Goal: Task Accomplishment & Management: Manage account settings

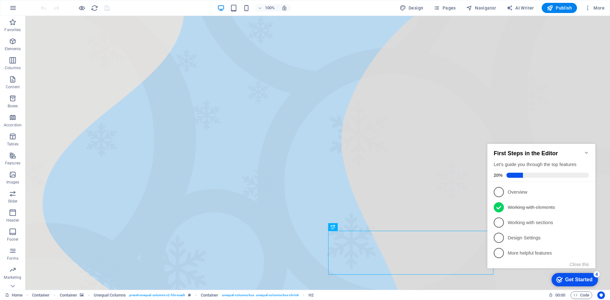
click at [586, 150] on icon "Minimize checklist" at bounding box center [586, 152] width 5 height 5
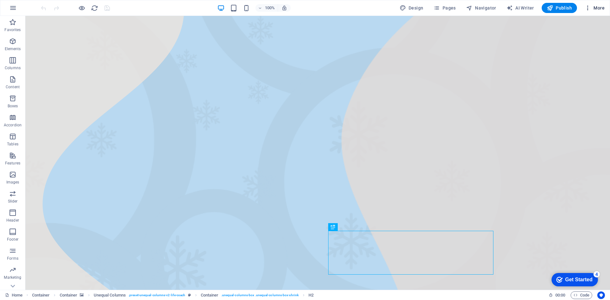
click at [597, 8] on span "More" at bounding box center [595, 8] width 20 height 6
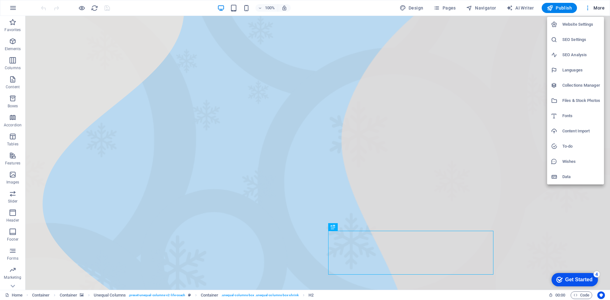
click at [577, 55] on h6 "SEO Analysis" at bounding box center [581, 55] width 38 height 8
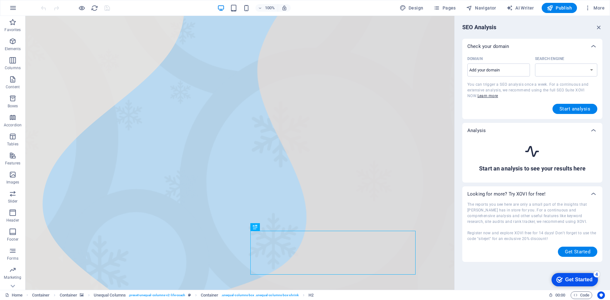
select select "[DOMAIN_NAME]"
click at [600, 29] on icon "button" at bounding box center [598, 27] width 7 height 7
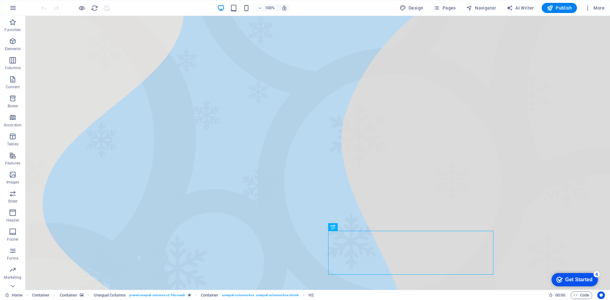
click at [599, 14] on div "100% Design Pages Navigator AI Writer Publish More" at bounding box center [304, 7] width 609 height 15
click at [598, 9] on span "More" at bounding box center [595, 8] width 20 height 6
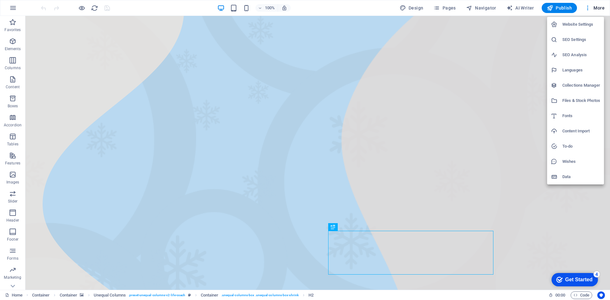
click at [580, 37] on h6 "SEO Settings" at bounding box center [581, 40] width 38 height 8
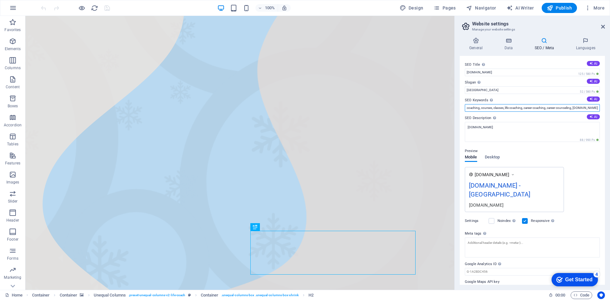
drag, startPoint x: 467, startPoint y: 108, endPoint x: 571, endPoint y: 108, distance: 104.2
click at [571, 108] on input "coaching, courses, classes, life coaching, career coaching, career counseling, …" at bounding box center [532, 108] width 135 height 8
drag, startPoint x: 472, startPoint y: 108, endPoint x: 465, endPoint y: 108, distance: 7.0
click at [465, 108] on input "ng, [DOMAIN_NAME], [GEOGRAPHIC_DATA]" at bounding box center [532, 108] width 135 height 8
drag, startPoint x: 500, startPoint y: 107, endPoint x: 487, endPoint y: 109, distance: 12.8
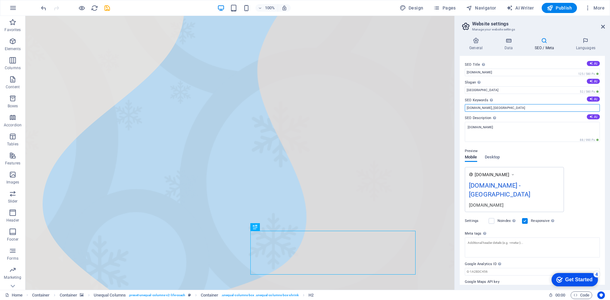
click at [487, 109] on input "[DOMAIN_NAME], [GEOGRAPHIC_DATA]" at bounding box center [532, 108] width 135 height 8
click at [494, 110] on input "[DOMAIN_NAME], books, women authors, publishing, backpacker, [PERSON_NAME]. wom…" at bounding box center [532, 108] width 135 height 8
click at [561, 108] on input "[DOMAIN_NAME], books, women authors, publishing, backpacker, [PERSON_NAME]. wom…" at bounding box center [532, 108] width 135 height 8
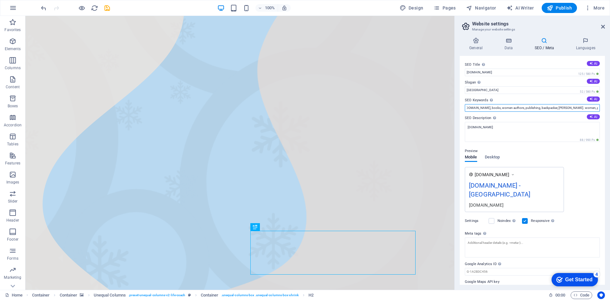
click at [568, 108] on input "[DOMAIN_NAME], books, women authors, publishing, backpacker, [PERSON_NAME]. wom…" at bounding box center [532, 108] width 135 height 8
type input "[DOMAIN_NAME], books, women authors, publishing, backpacker, [PERSON_NAME]. wom…"
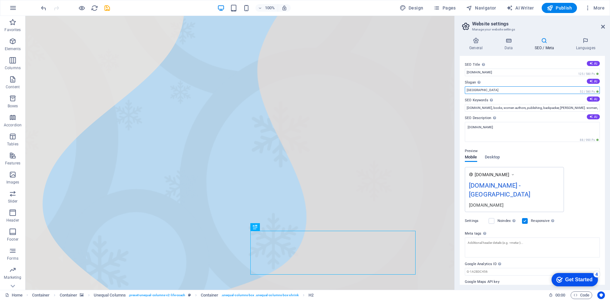
click at [498, 88] on input "[GEOGRAPHIC_DATA]" at bounding box center [532, 90] width 135 height 8
click at [480, 89] on input "[GEOGRAPHIC_DATA]" at bounding box center [532, 90] width 135 height 8
type input "B"
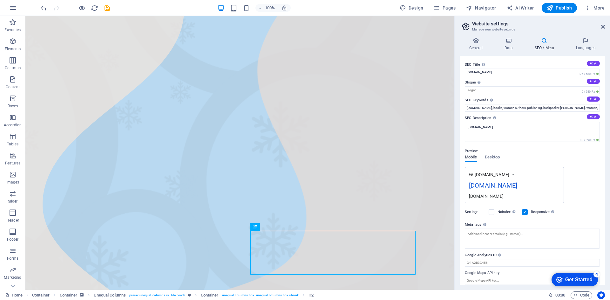
click at [462, 91] on div "SEO Title The title of your website - make it something that stands out in sear…" at bounding box center [532, 170] width 145 height 229
click at [473, 90] on input "Slogan The slogan of your website. AI" at bounding box center [532, 90] width 135 height 8
type input "Publishing"
click at [498, 160] on span "Desktop" at bounding box center [492, 157] width 15 height 9
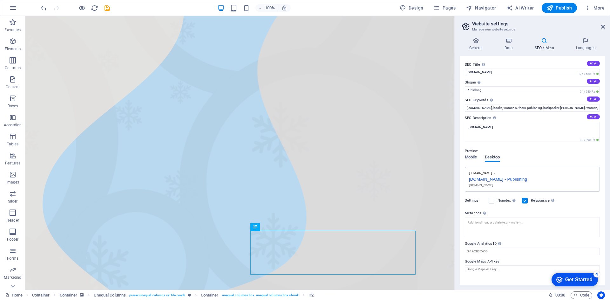
click at [473, 160] on span "Mobile" at bounding box center [471, 157] width 12 height 9
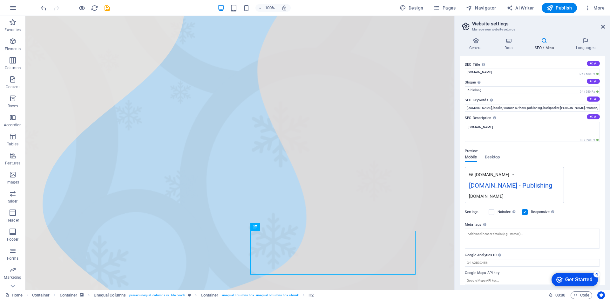
click at [501, 37] on div "General Data SEO / Meta Languages Website name [DOMAIN_NAME] Logo Drag files he…" at bounding box center [532, 161] width 155 height 258
click at [504, 42] on icon at bounding box center [509, 40] width 28 height 6
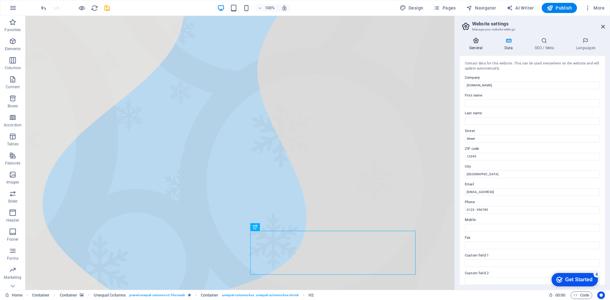
click at [482, 46] on h4 "General" at bounding box center [477, 43] width 35 height 13
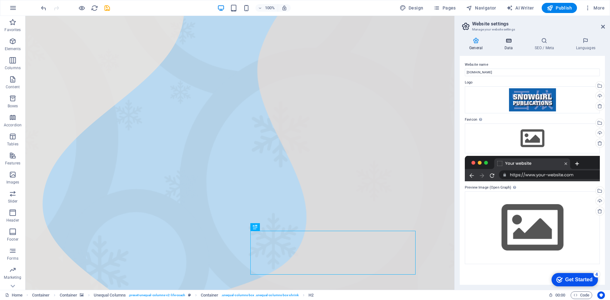
click at [503, 46] on h4 "Data" at bounding box center [510, 43] width 30 height 13
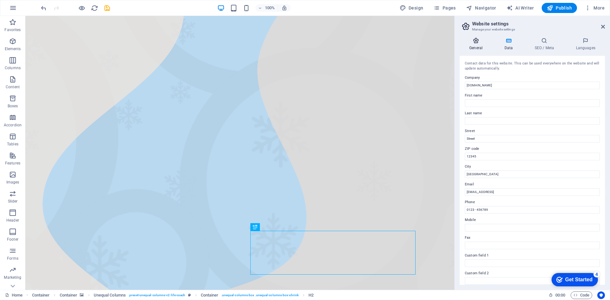
click at [477, 46] on h4 "General" at bounding box center [477, 43] width 35 height 13
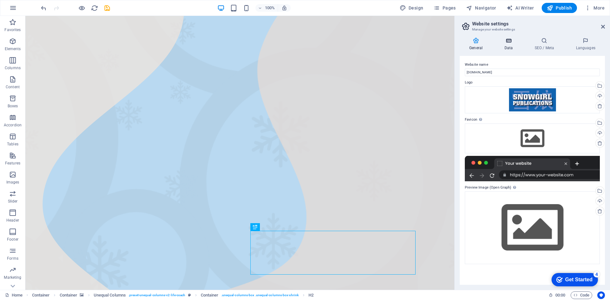
click at [512, 49] on h4 "Data" at bounding box center [510, 43] width 30 height 13
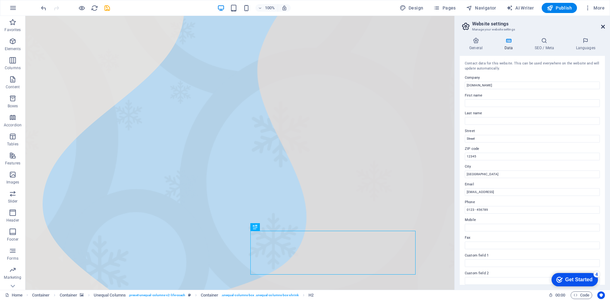
click at [602, 27] on icon at bounding box center [603, 26] width 4 height 5
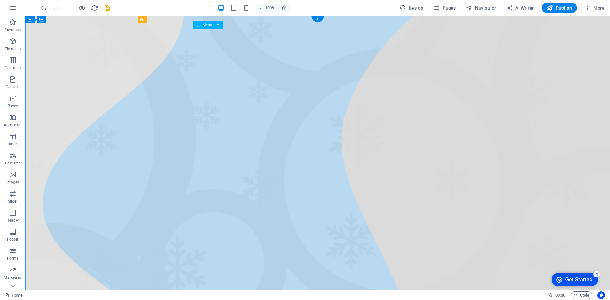
select select
select select "1"
select select
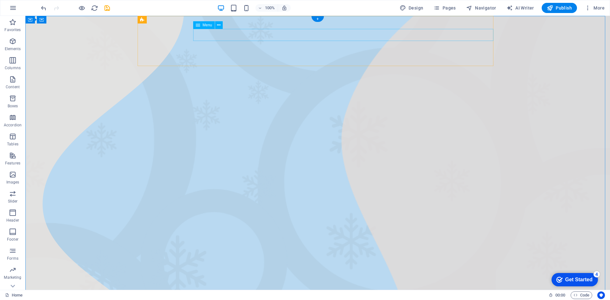
select select "2"
select select
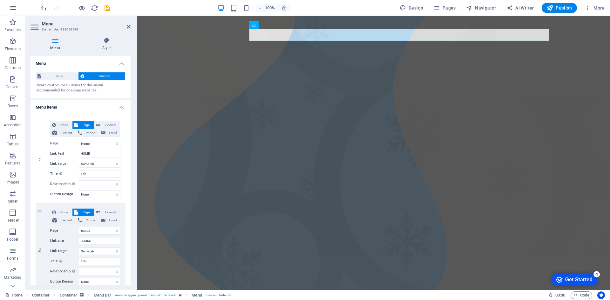
click at [131, 27] on aside "Menu Element #ed-832058188 Menu Style Menu Auto Custom Create custom menu items…" at bounding box center [81, 153] width 112 height 274
click at [127, 25] on icon at bounding box center [129, 26] width 4 height 5
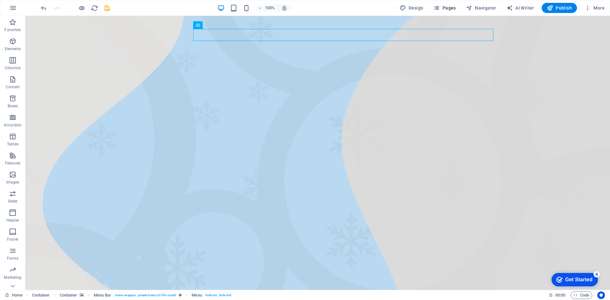
click at [446, 8] on span "Pages" at bounding box center [444, 8] width 22 height 6
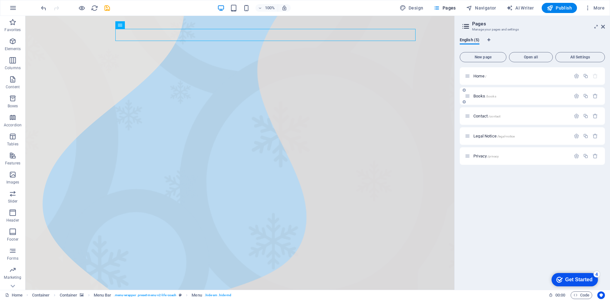
click at [518, 102] on div "Books /books" at bounding box center [532, 95] width 145 height 17
click at [481, 97] on span "Books /books" at bounding box center [484, 96] width 23 height 5
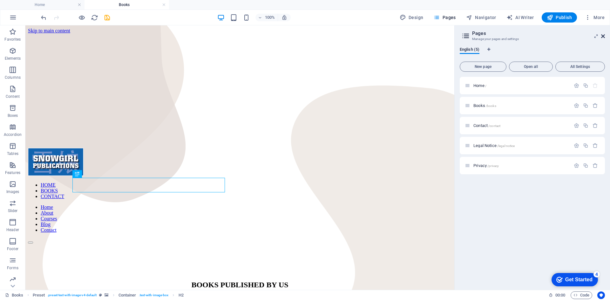
click at [602, 37] on icon at bounding box center [603, 36] width 4 height 5
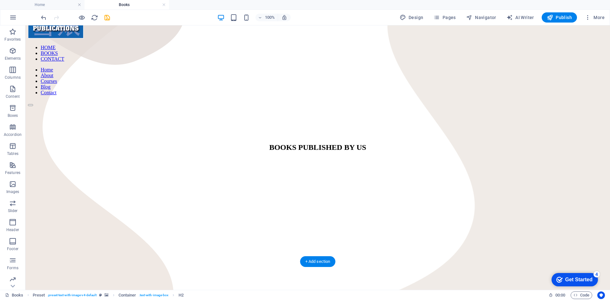
scroll to position [191, 0]
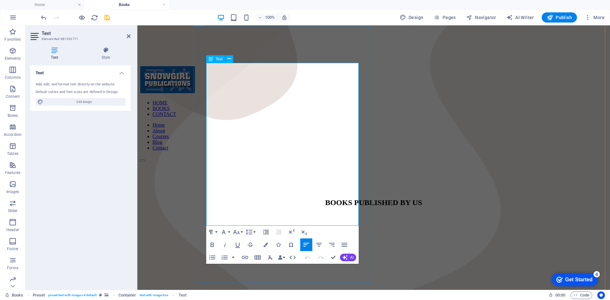
scroll to position [139, 0]
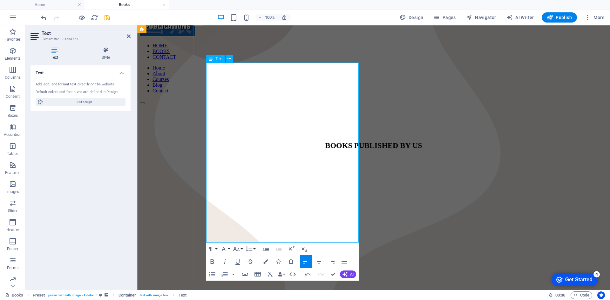
drag, startPoint x: 271, startPoint y: 213, endPoint x: 207, endPoint y: 212, distance: 64.5
click at [210, 259] on icon "button" at bounding box center [212, 262] width 8 height 8
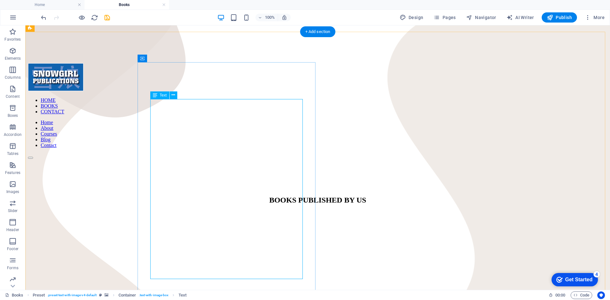
scroll to position [76, 0]
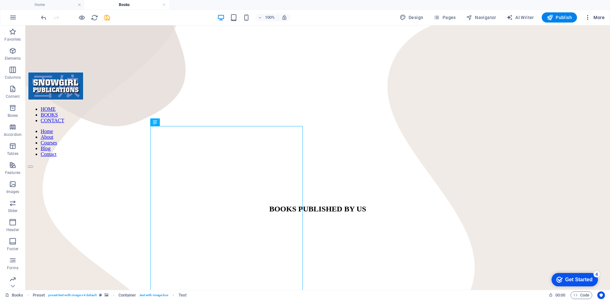
click at [603, 15] on span "More" at bounding box center [595, 17] width 20 height 6
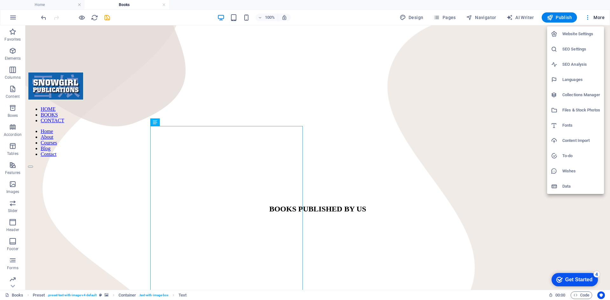
click at [580, 55] on li "SEO Settings" at bounding box center [575, 49] width 57 height 15
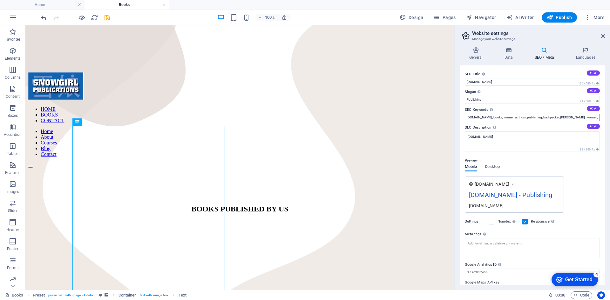
click at [594, 118] on input "[DOMAIN_NAME], books, women authors, publishing, backpacker, [PERSON_NAME]. wom…" at bounding box center [532, 118] width 135 height 8
type input "[DOMAIN_NAME], books, women authors, publishing, backpacker, [PERSON_NAME]. wom…"
click at [602, 37] on icon at bounding box center [603, 36] width 4 height 5
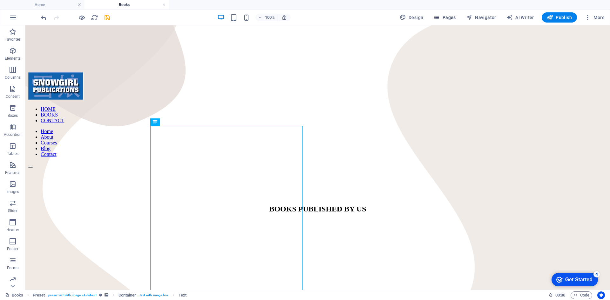
click at [458, 17] on button "Pages" at bounding box center [444, 17] width 27 height 10
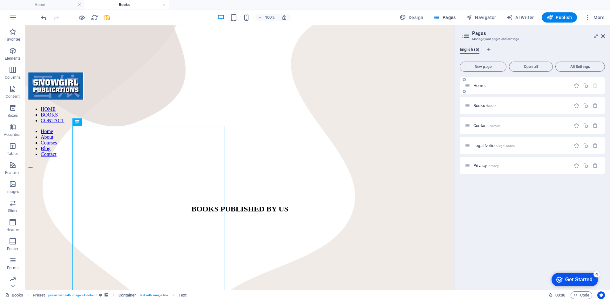
drag, startPoint x: 501, startPoint y: 105, endPoint x: 479, endPoint y: 85, distance: 29.5
click at [517, 91] on div "Home / Books /books Contact /contact Legal Notice /legal-notice Privacy /privacy" at bounding box center [532, 126] width 145 height 98
click at [478, 84] on span "Home /" at bounding box center [479, 85] width 13 height 5
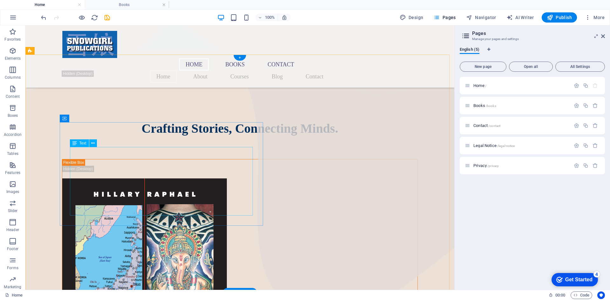
scroll to position [413, 0]
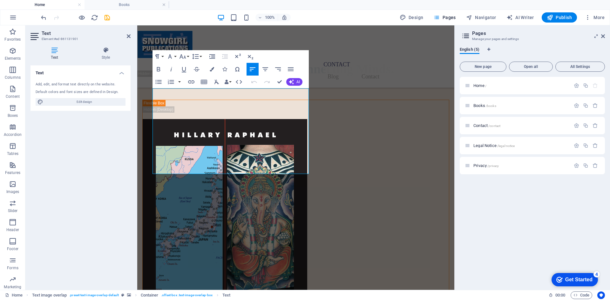
scroll to position [386, 0]
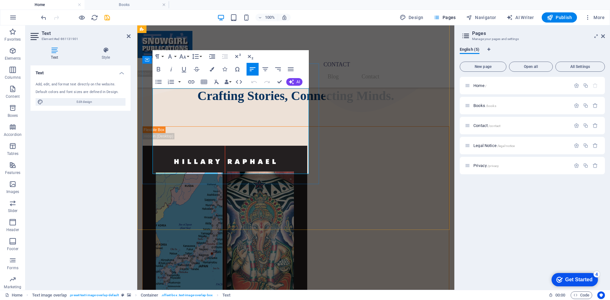
drag, startPoint x: 154, startPoint y: 93, endPoint x: 216, endPoint y: 171, distance: 99.5
copy p "Snowgirl Publications is dedicated to empowering aspiring women authors by crea…"
click at [605, 35] on icon at bounding box center [603, 36] width 4 height 5
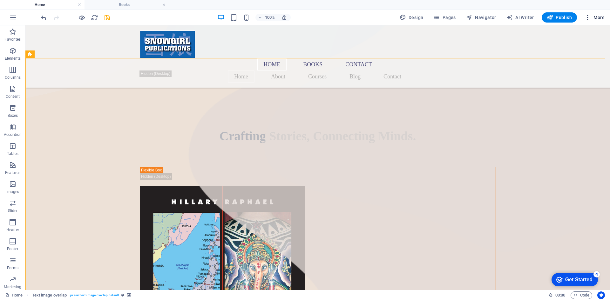
click at [605, 19] on button "More" at bounding box center [594, 17] width 25 height 10
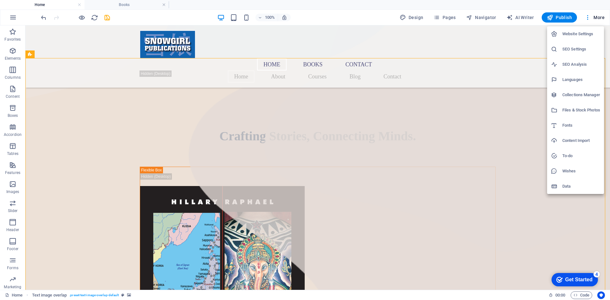
click at [574, 53] on h6 "SEO Settings" at bounding box center [581, 49] width 38 height 8
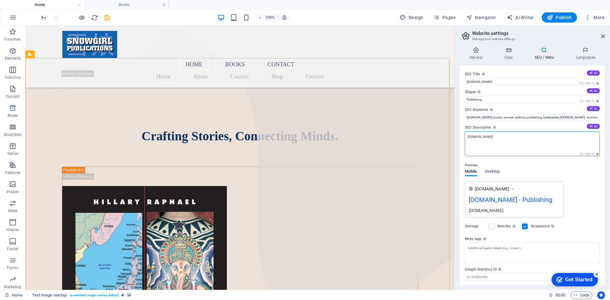
drag, startPoint x: 502, startPoint y: 139, endPoint x: 497, endPoint y: 133, distance: 8.6
click at [497, 133] on textarea "[DOMAIN_NAME]" at bounding box center [532, 144] width 135 height 25
paste textarea "Snowgirl Publications is dedicated to empowering aspiring women authors by crea…"
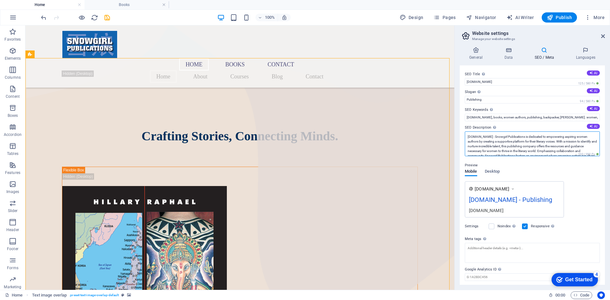
scroll to position [0, 0]
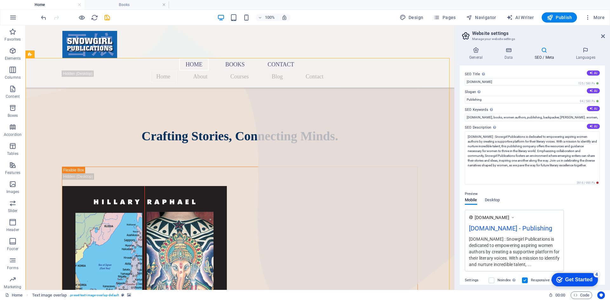
click at [589, 196] on div "Preview Mobile Desktop [DOMAIN_NAME] [DOMAIN_NAME] - Publishing [DOMAIN_NAME] :…" at bounding box center [532, 228] width 135 height 86
drag, startPoint x: 515, startPoint y: 162, endPoint x: 439, endPoint y: 137, distance: 80.7
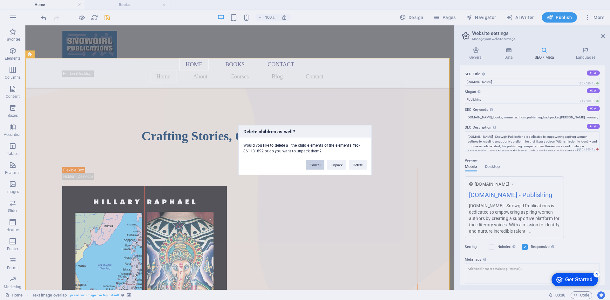
click at [321, 166] on button "Cancel" at bounding box center [315, 165] width 18 height 10
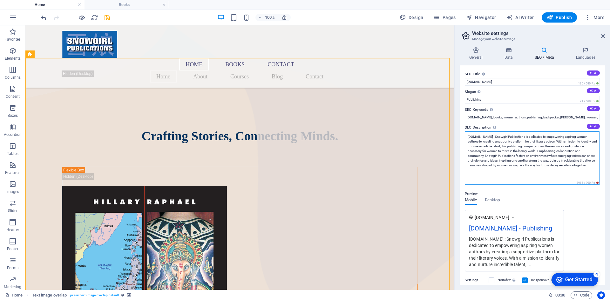
click at [490, 138] on textarea "[DOMAIN_NAME] : Snowgirl Publications is dedicated to empowering aspiring women…" at bounding box center [532, 158] width 135 height 53
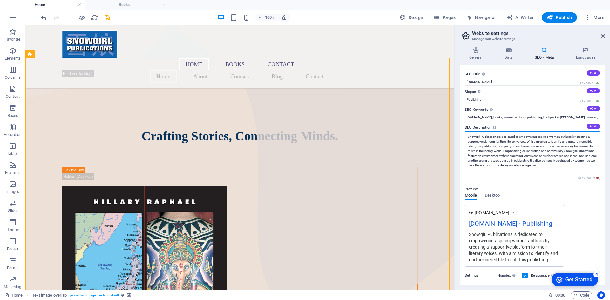
type textarea "Snowgirl Publications is dedicated to empowering aspiring women authors by crea…"
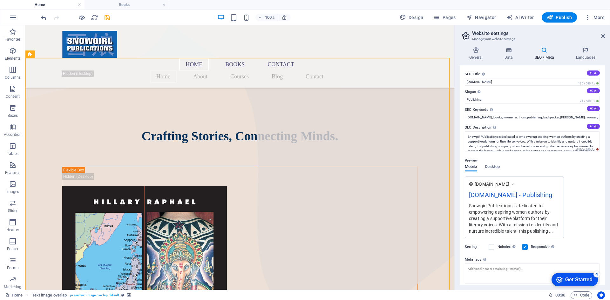
click at [576, 184] on div "Preview Mobile Desktop [DOMAIN_NAME] [DOMAIN_NAME] - Publishing Snowgirl Public…" at bounding box center [532, 195] width 135 height 86
click at [605, 35] on icon at bounding box center [603, 36] width 4 height 5
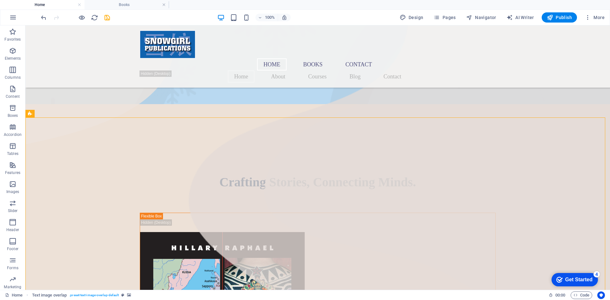
scroll to position [323, 0]
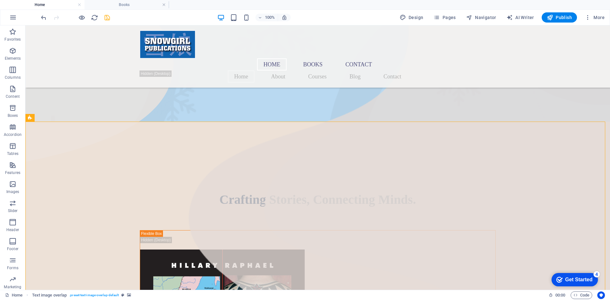
click at [109, 18] on icon "save" at bounding box center [107, 17] width 7 height 7
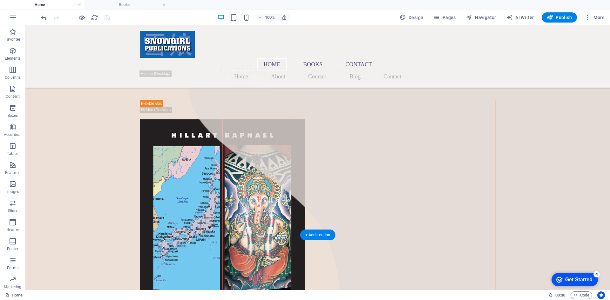
scroll to position [453, 0]
select select "xMidYMid"
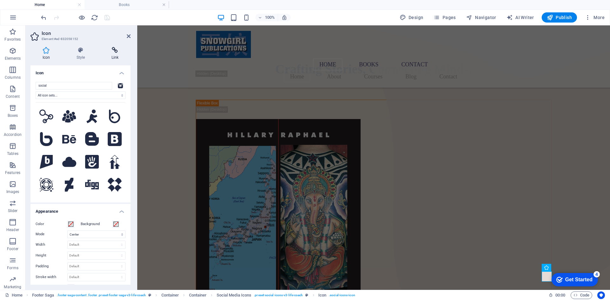
click at [121, 57] on h4 "Link" at bounding box center [114, 53] width 31 height 13
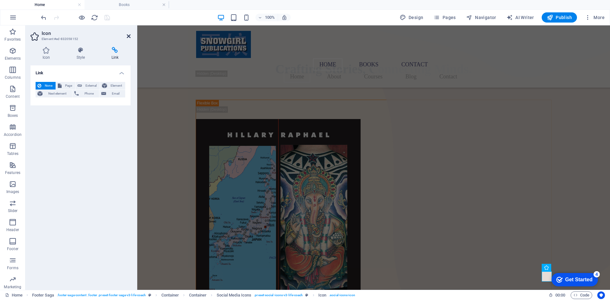
click at [127, 37] on icon at bounding box center [129, 36] width 4 height 5
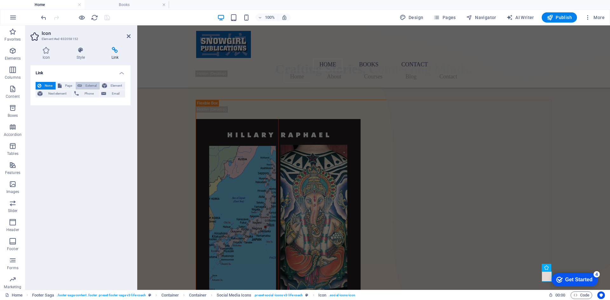
click at [87, 85] on span "External" at bounding box center [91, 86] width 14 height 8
select select "blank"
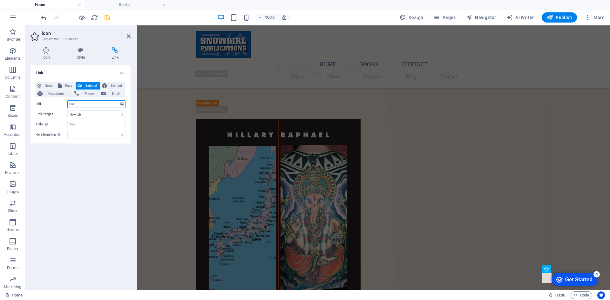
scroll to position [452, 0]
paste input "[URL][DOMAIN_NAME]"
type input "[URL][DOMAIN_NAME]"
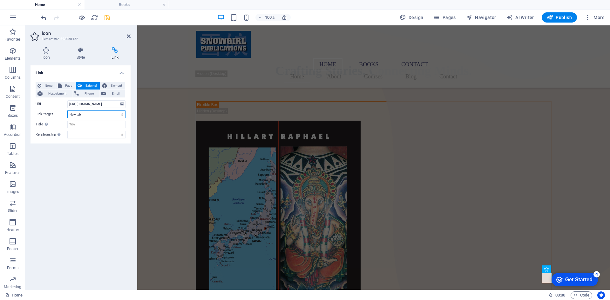
click at [82, 113] on select "New tab Same tab Overlay" at bounding box center [96, 115] width 58 height 8
click at [83, 123] on input "Title Additional link description, should not be the same as the link text. The…" at bounding box center [96, 125] width 58 height 8
type input "INSTAGRAM"
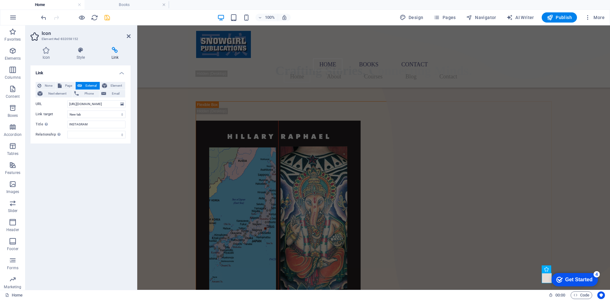
click at [94, 140] on div "None Page External Element Next element Phone Email Page Home Books Contact Leg…" at bounding box center [81, 110] width 100 height 67
click at [95, 138] on select "alternate author bookmark external help license next nofollow noreferrer noopen…" at bounding box center [96, 135] width 58 height 8
click at [46, 165] on div "Link None Page External Element Next element Phone Email Page Home Books Contac…" at bounding box center [81, 175] width 100 height 220
click at [123, 38] on header "Icon Element #ed-832058152" at bounding box center [81, 33] width 100 height 17
click at [127, 36] on icon at bounding box center [129, 36] width 4 height 5
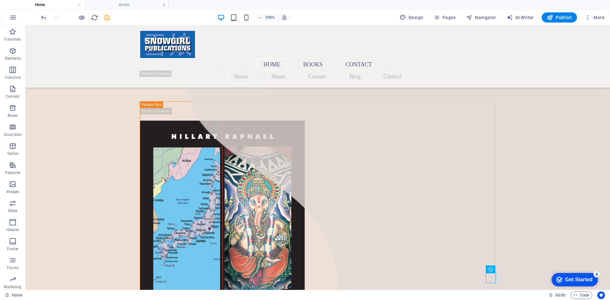
click at [106, 18] on icon "save" at bounding box center [107, 17] width 7 height 7
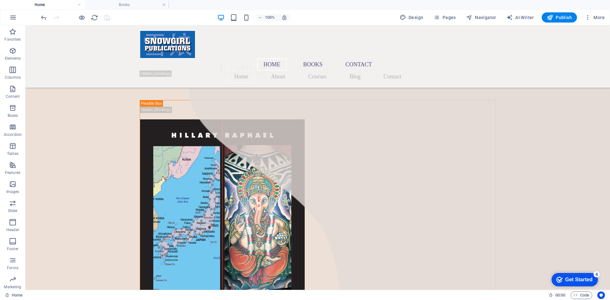
scroll to position [453, 0]
click at [90, 49] on h6 "Open preview website" at bounding box center [87, 49] width 43 height 8
